Goal: Task Accomplishment & Management: Use online tool/utility

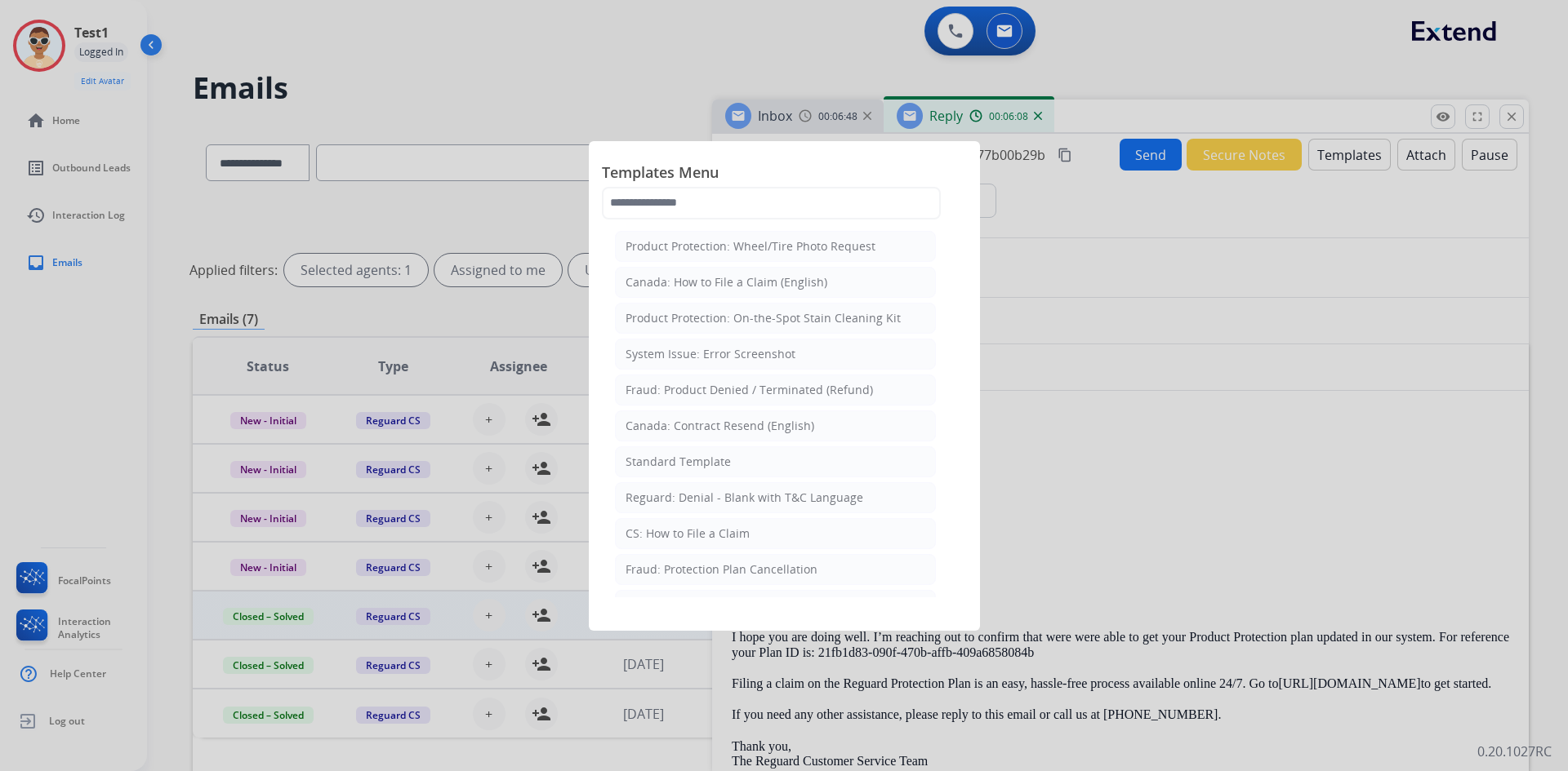
select select "**********"
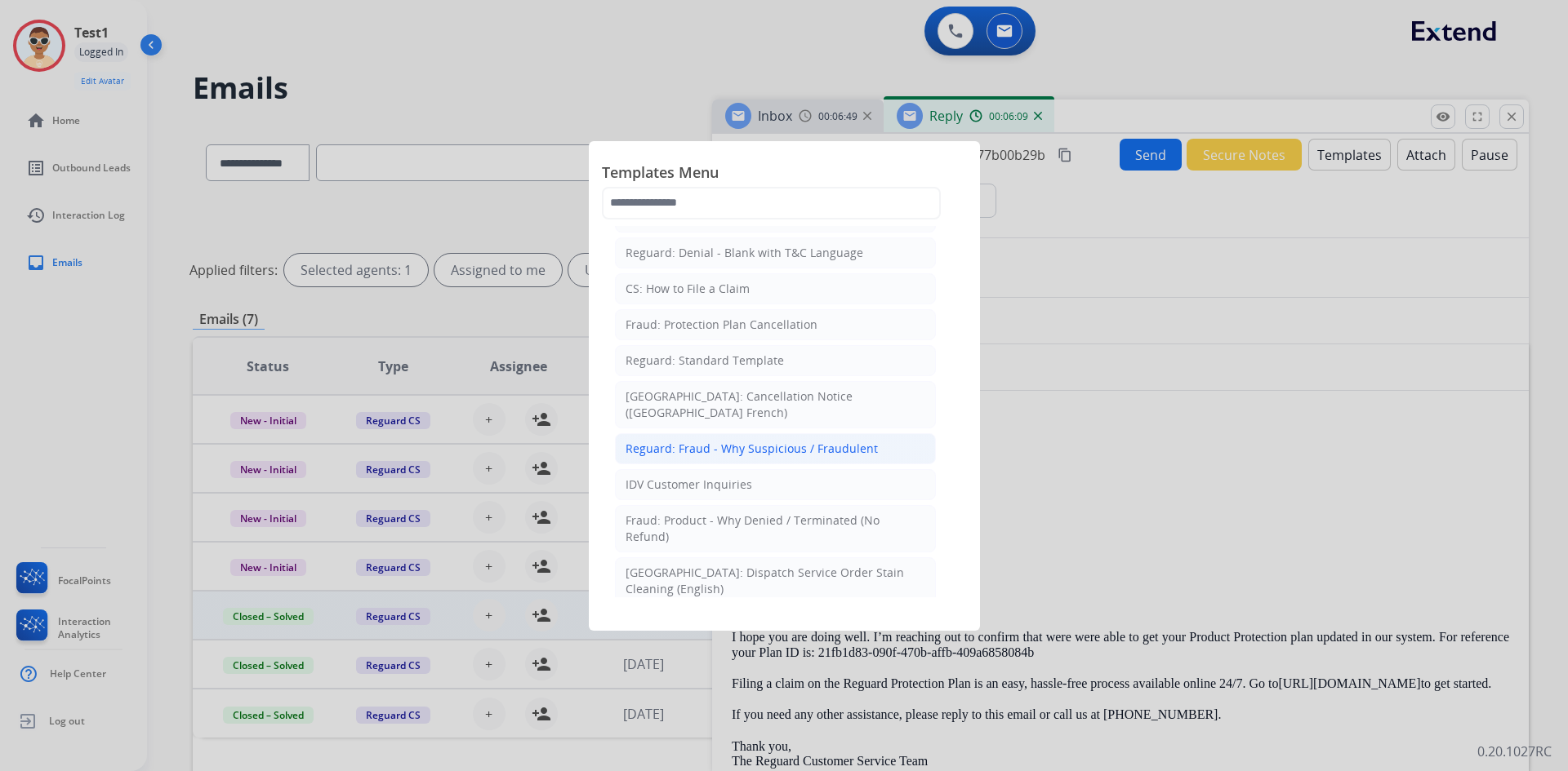
scroll to position [82, 0]
